Goal: Book appointment/travel/reservation

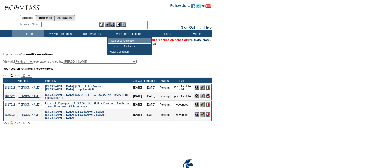
click at [124, 41] on td "Residence Collection" at bounding box center [129, 40] width 43 height 5
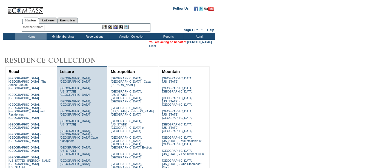
click at [72, 79] on link "[GEOGRAPHIC_DATA], [GEOGRAPHIC_DATA]" at bounding box center [75, 79] width 31 height 7
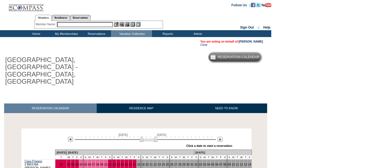
drag, startPoint x: 125, startPoint y: 127, endPoint x: 150, endPoint y: 126, distance: 25.2
click at [150, 136] on img at bounding box center [149, 138] width 18 height 5
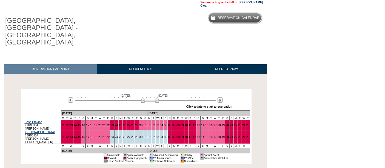
scroll to position [47, 0]
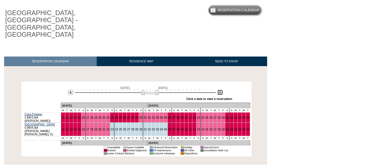
click at [221, 90] on img at bounding box center [219, 92] width 5 height 5
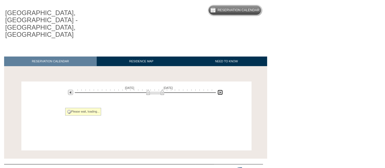
click at [221, 90] on img at bounding box center [219, 92] width 5 height 5
